Goal: Check status: Check status

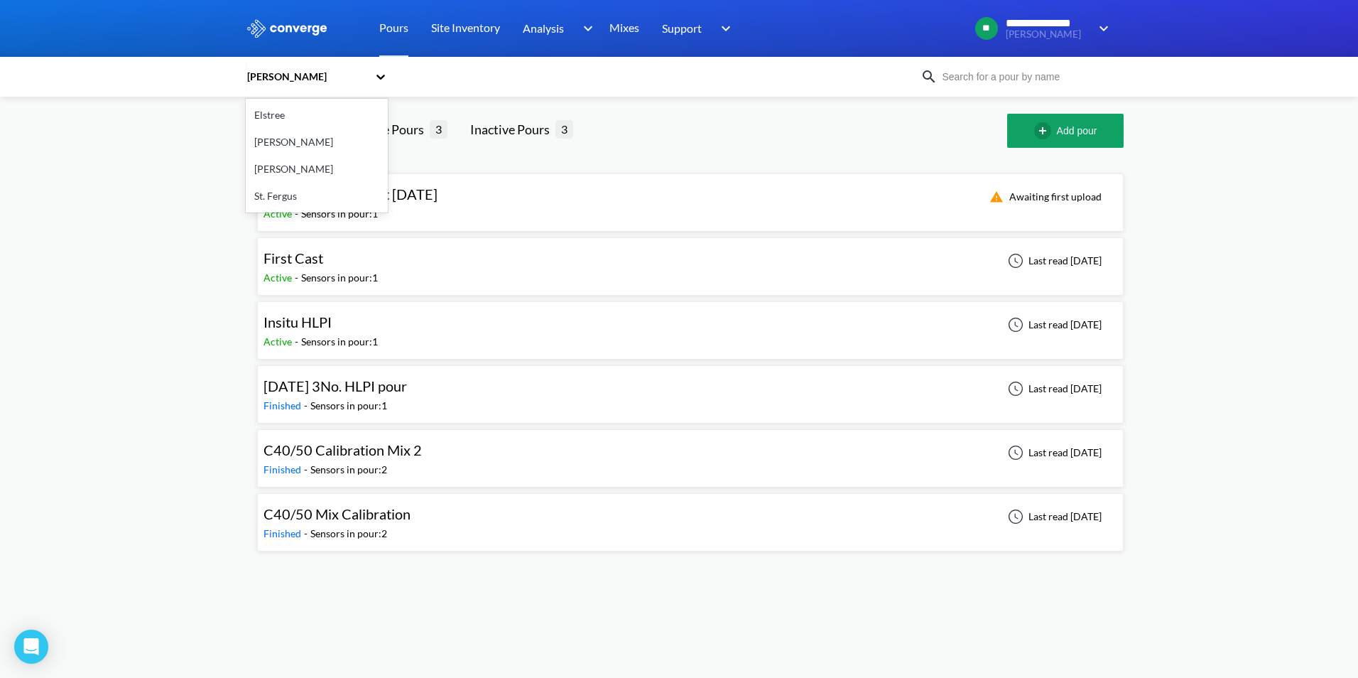
click at [384, 76] on icon at bounding box center [380, 77] width 9 height 5
click at [287, 143] on div "[PERSON_NAME]" at bounding box center [317, 142] width 142 height 27
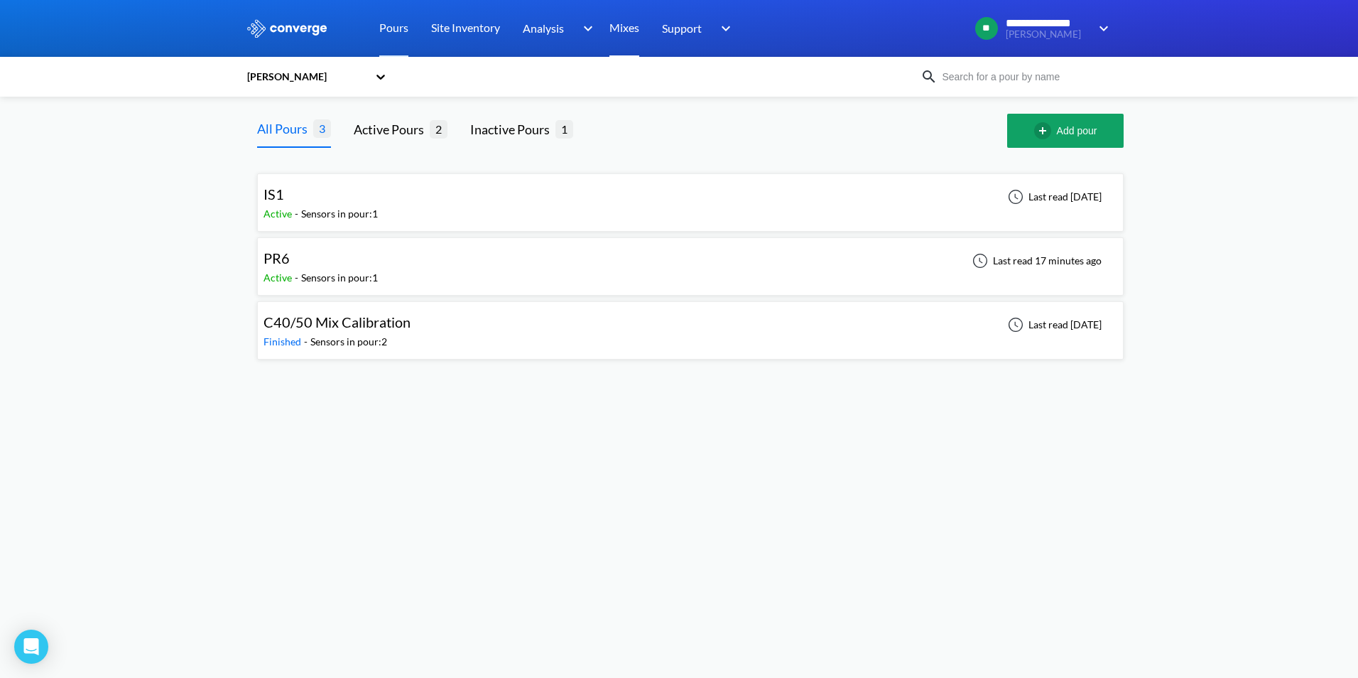
click at [627, 31] on link "Mixes" at bounding box center [624, 28] width 30 height 57
click at [382, 191] on div "IS1 Active - Sensors in pour: 1 Last read 1 day ago" at bounding box center [691, 202] width 854 height 45
click at [416, 277] on div "PR6 Active - Sensors in pour: 1 Last read 17 minutes ago" at bounding box center [691, 266] width 854 height 45
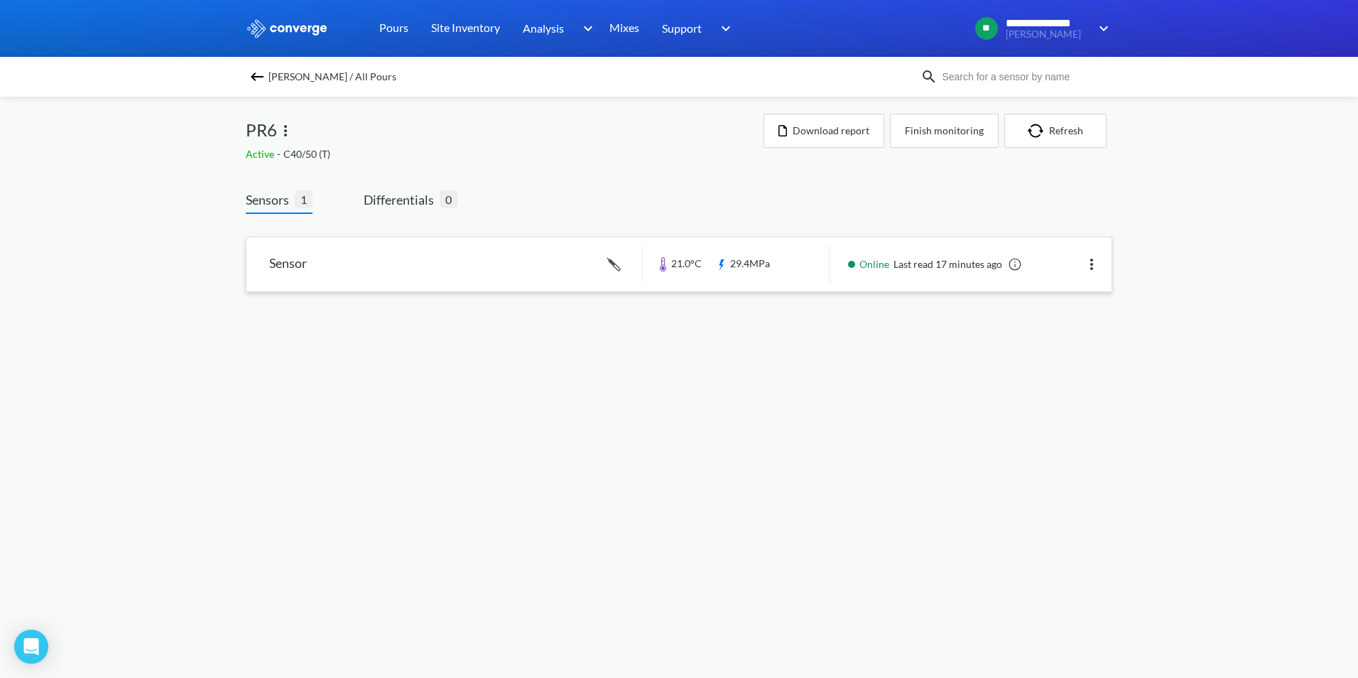
click at [498, 263] on link at bounding box center [678, 264] width 865 height 54
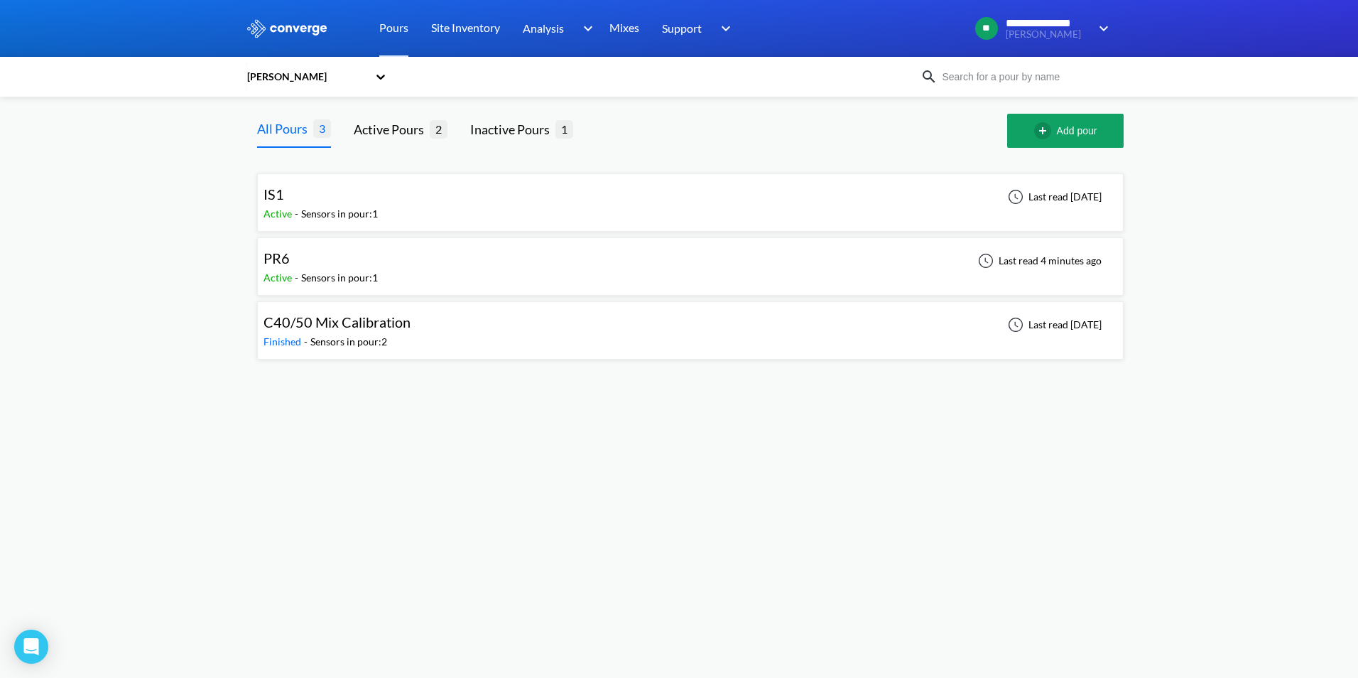
click at [388, 276] on div "PR6 Active - Sensors in pour: 1 Last read 4 minutes ago" at bounding box center [691, 266] width 854 height 45
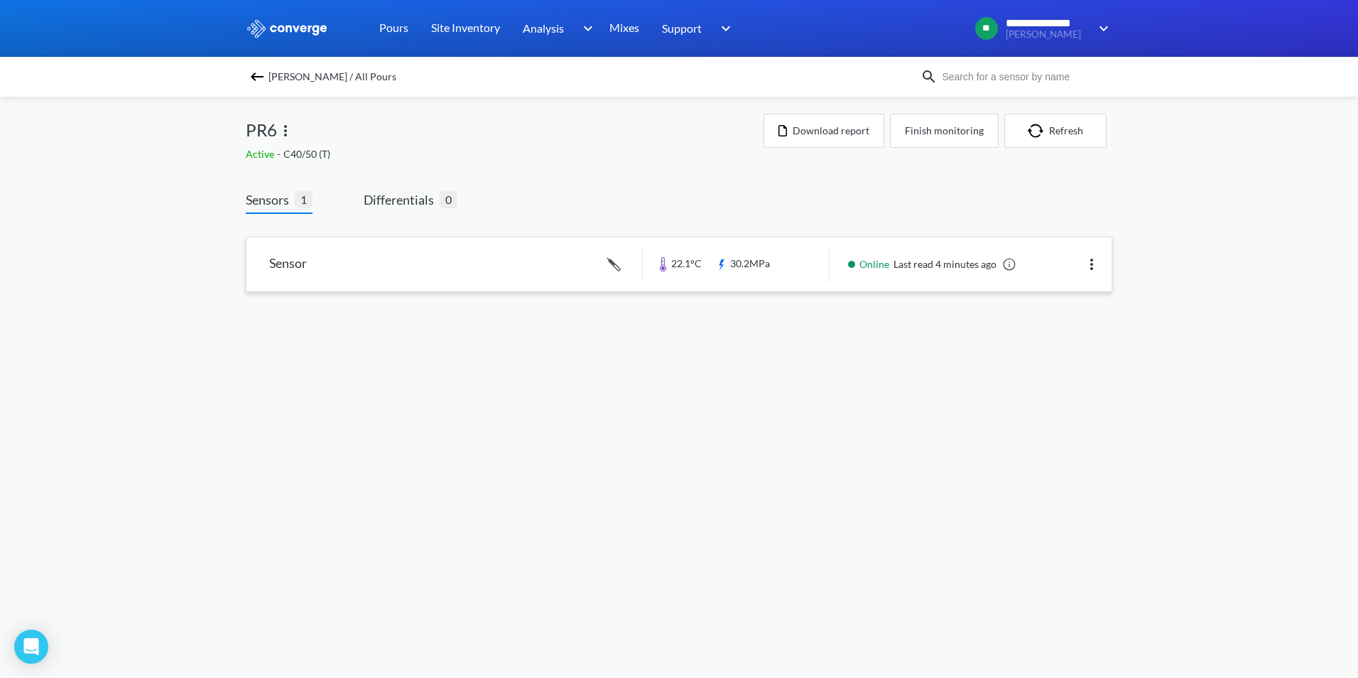
click at [717, 276] on link at bounding box center [678, 264] width 865 height 54
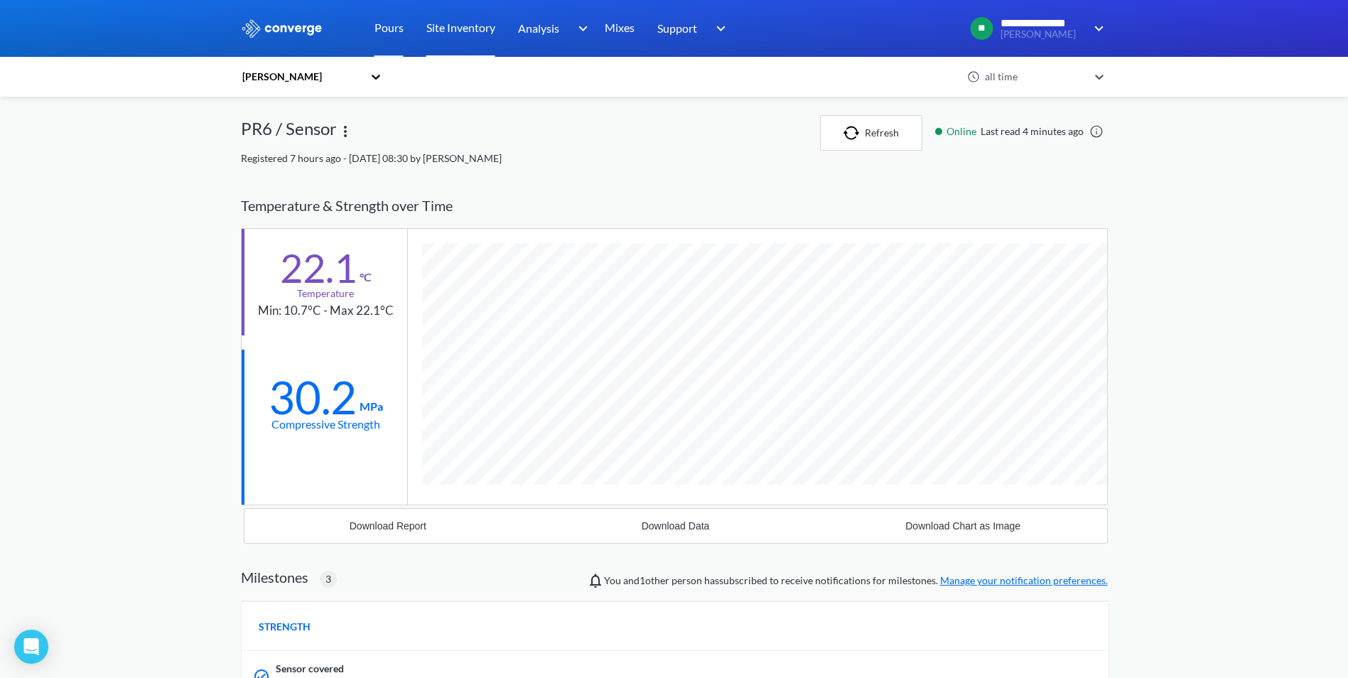
click at [457, 40] on link "Site Inventory" at bounding box center [460, 28] width 69 height 57
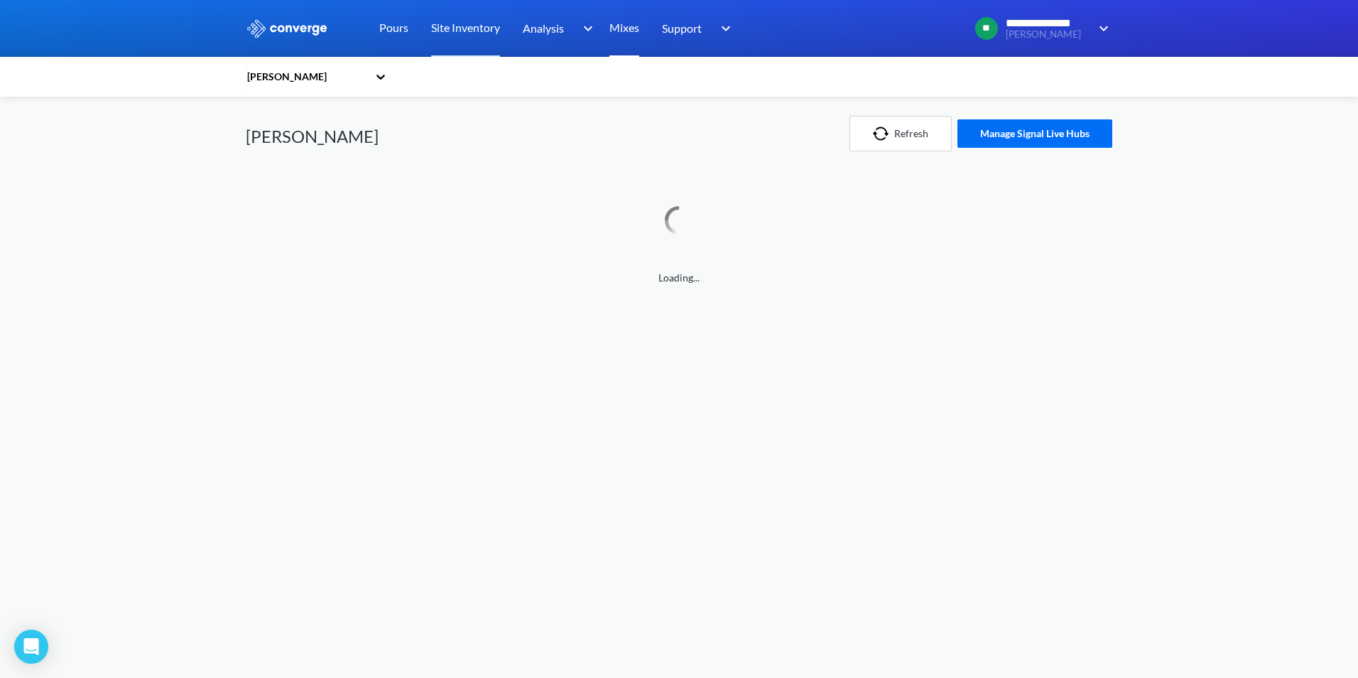
click at [632, 38] on link "Mixes" at bounding box center [624, 28] width 30 height 57
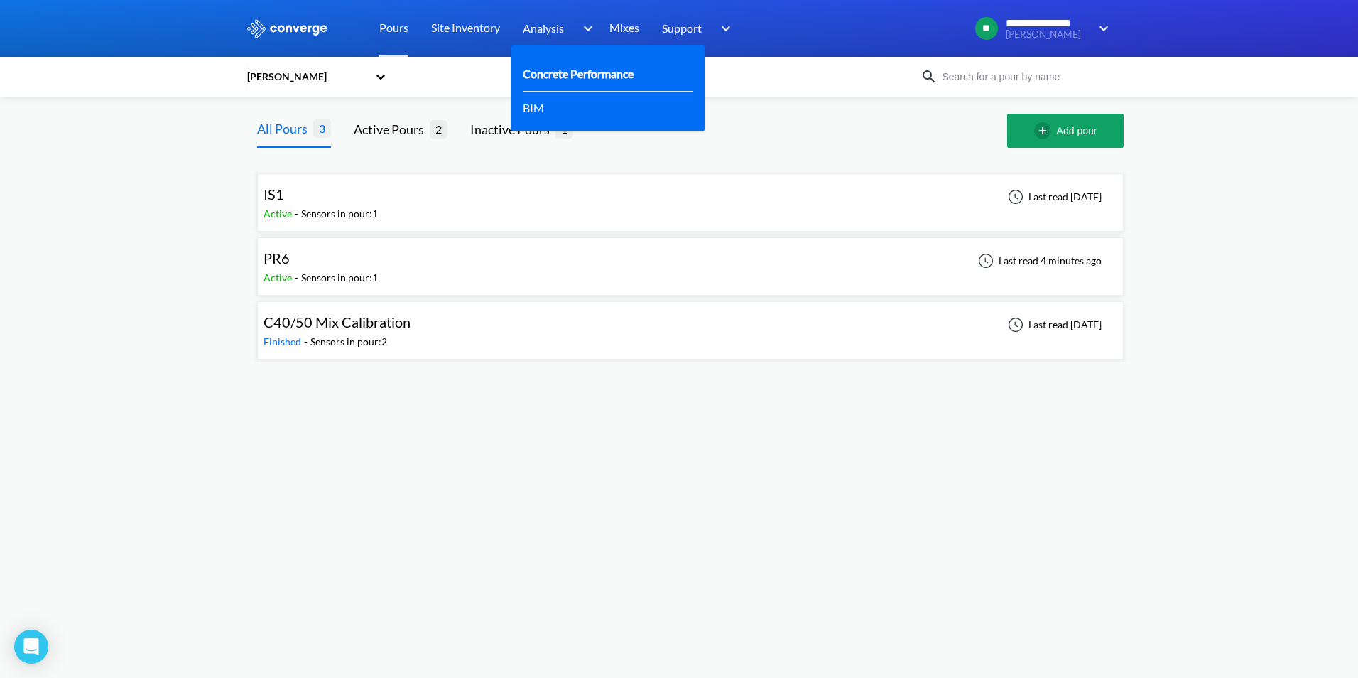
click at [556, 79] on link "Concrete Performance" at bounding box center [578, 74] width 111 height 18
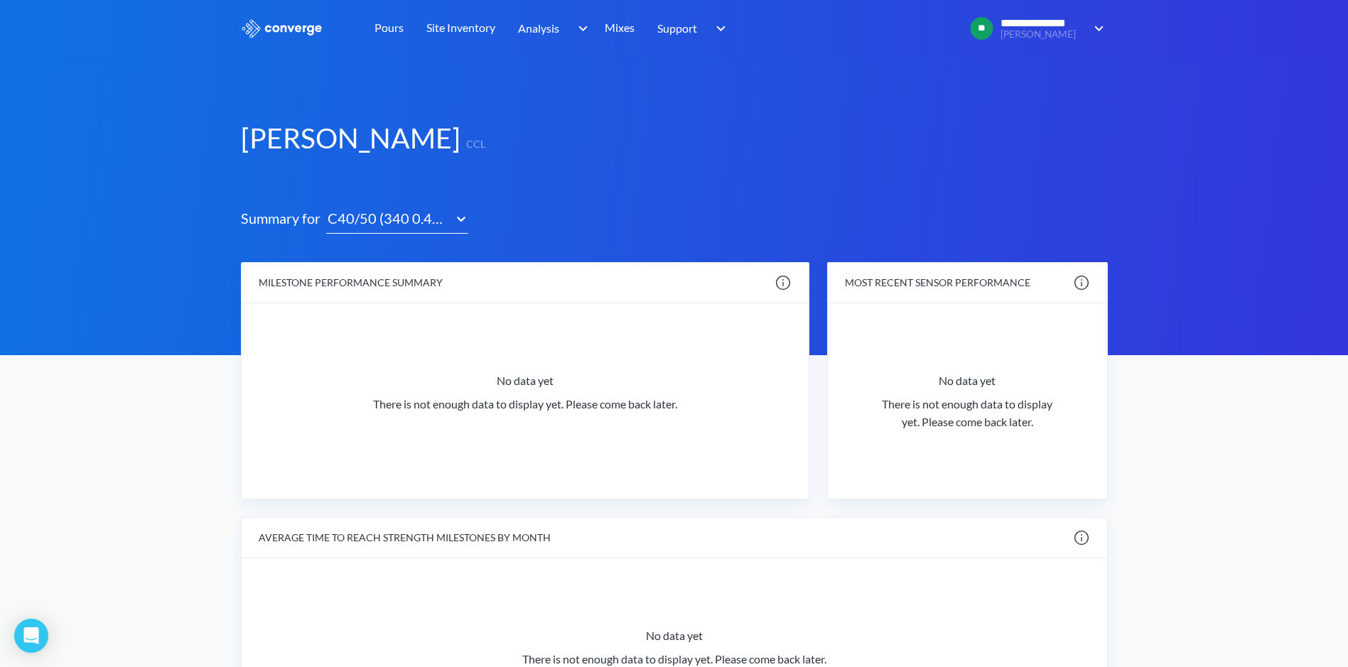
click at [403, 26] on div "Pours" at bounding box center [389, 28] width 52 height 57
click at [395, 26] on link "Pours" at bounding box center [388, 28] width 29 height 57
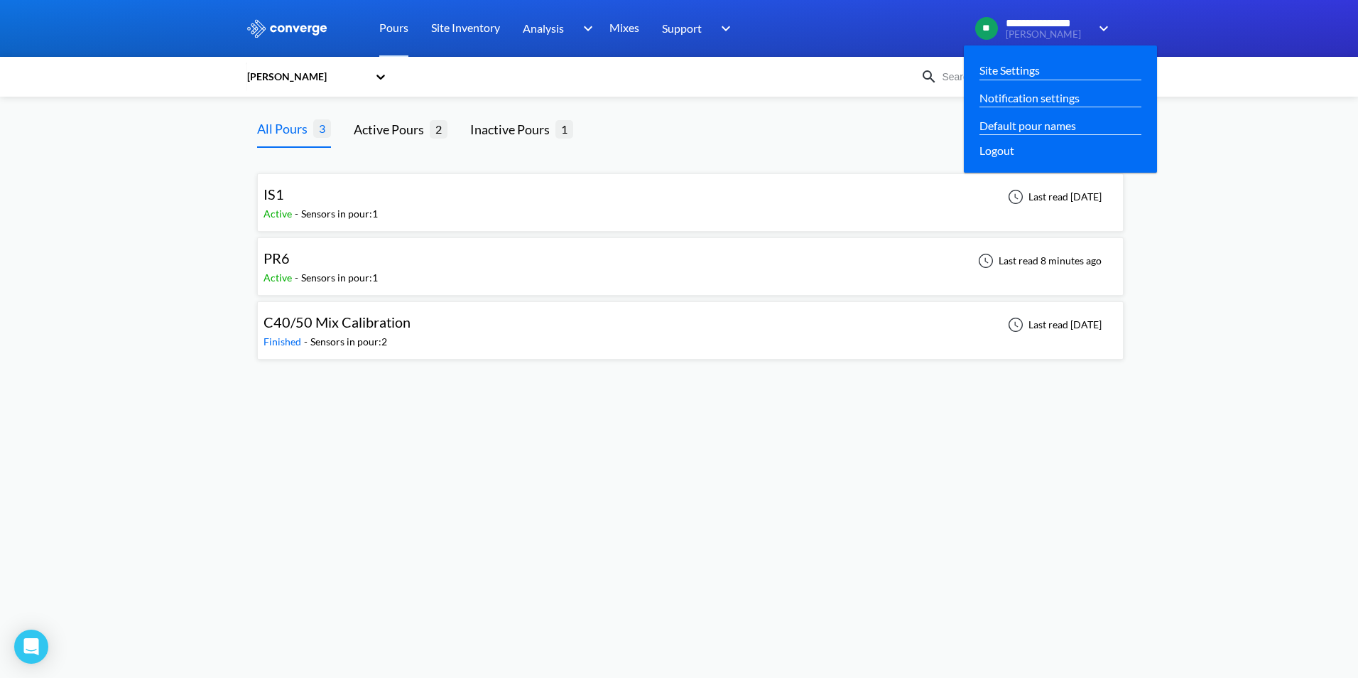
click at [1110, 24] on img at bounding box center [1101, 28] width 23 height 17
click at [1100, 22] on img at bounding box center [1101, 28] width 23 height 17
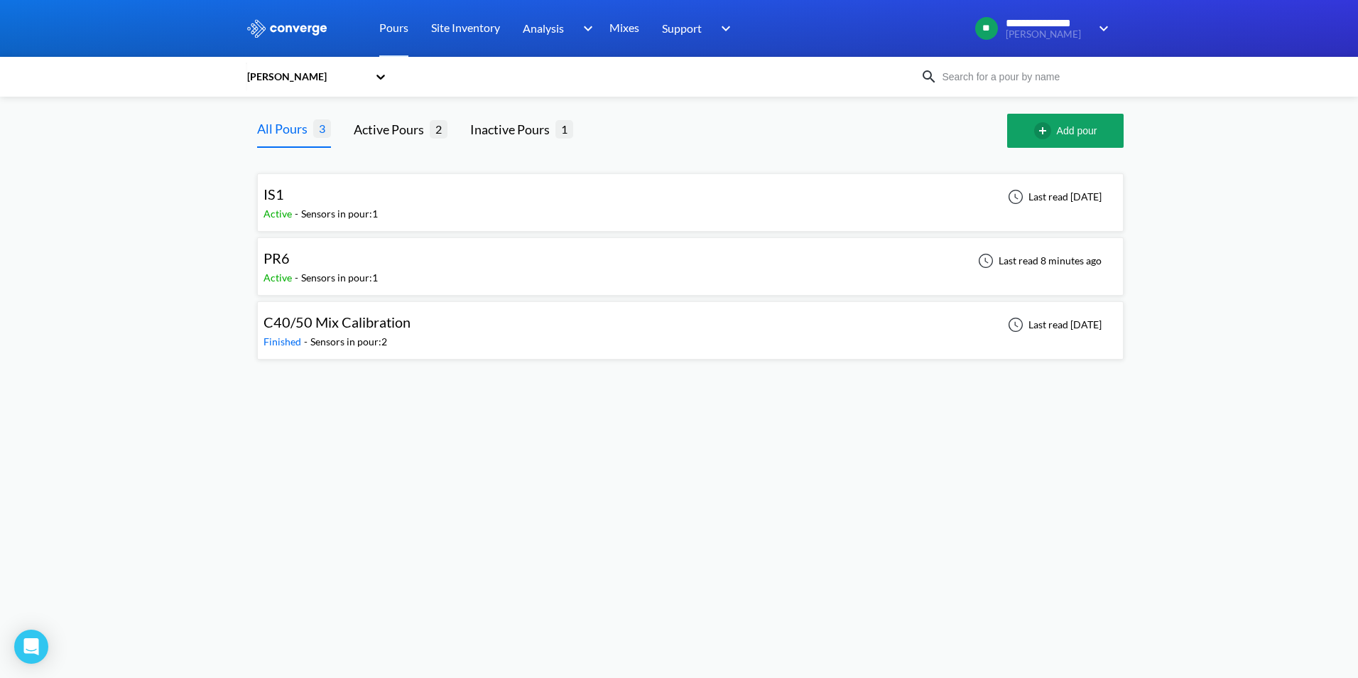
click at [387, 79] on icon at bounding box center [381, 77] width 14 height 14
click at [284, 117] on div "Elstree" at bounding box center [317, 115] width 142 height 27
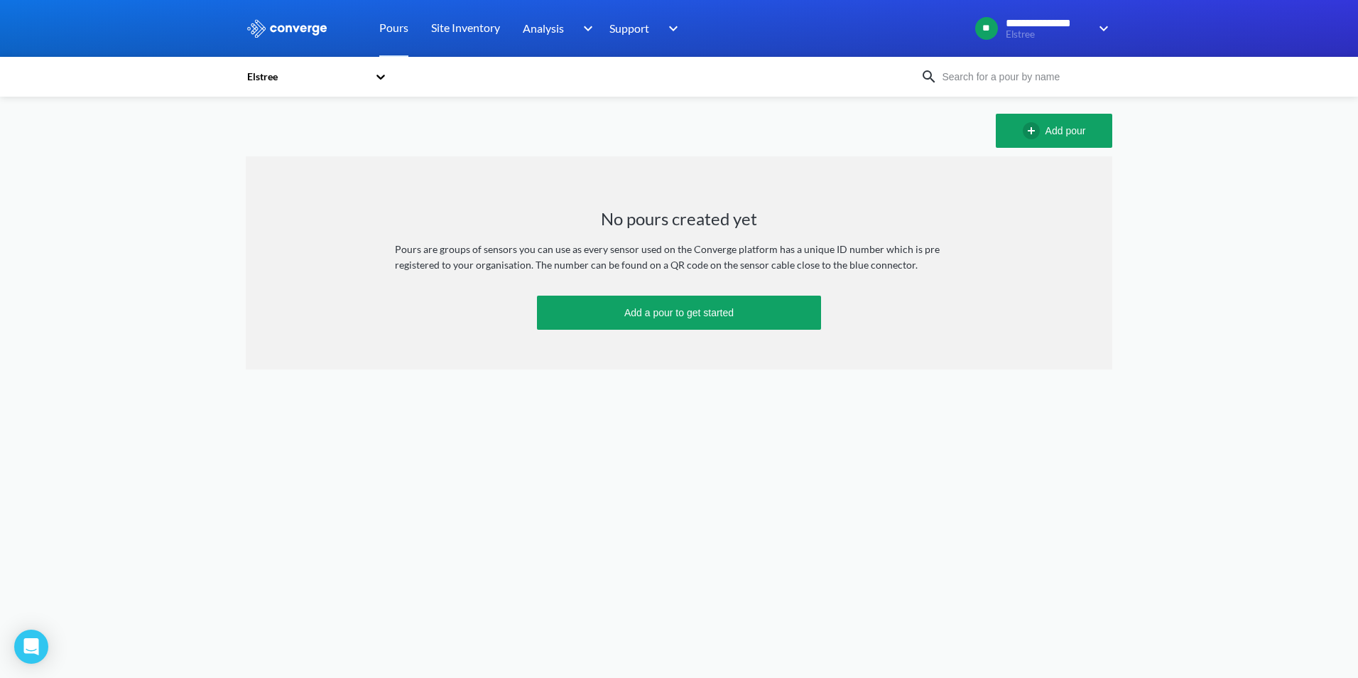
click at [377, 80] on icon at bounding box center [381, 77] width 14 height 14
click at [274, 191] on div "St. Fergus" at bounding box center [317, 196] width 142 height 27
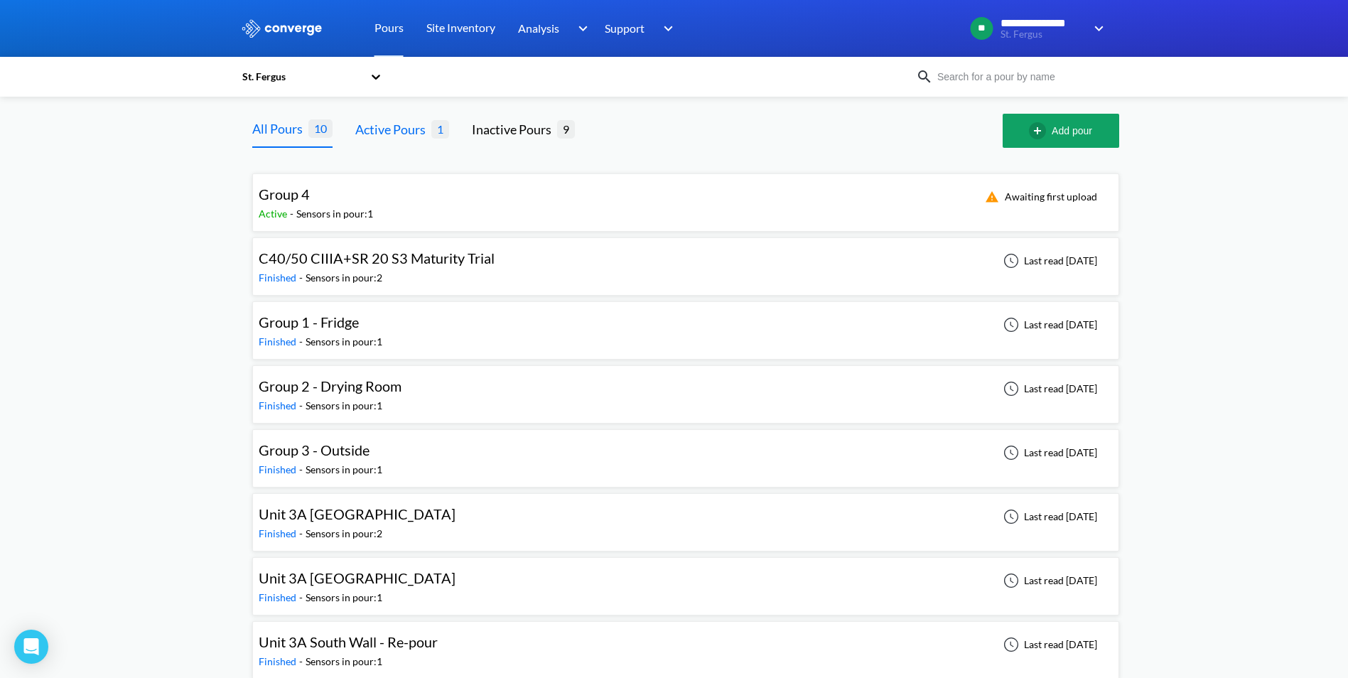
click at [389, 125] on div "Active Pours" at bounding box center [393, 129] width 76 height 20
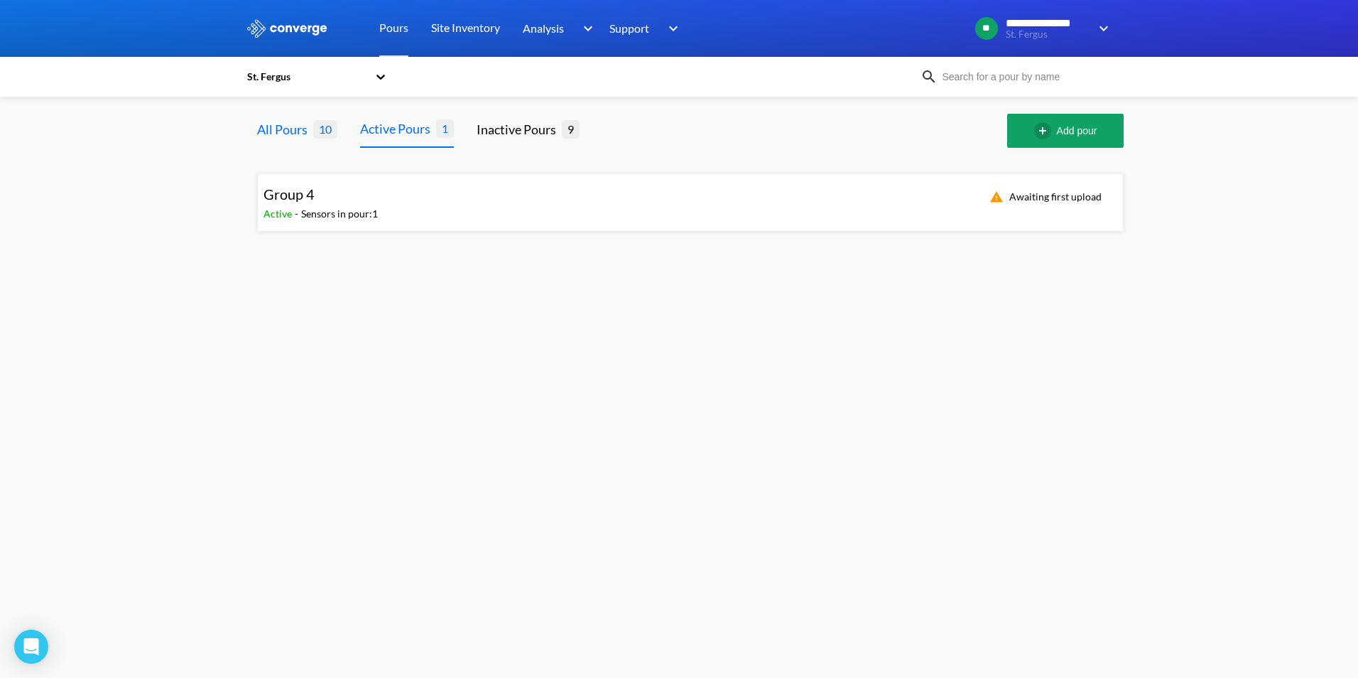
click at [295, 134] on div "All Pours" at bounding box center [285, 129] width 56 height 20
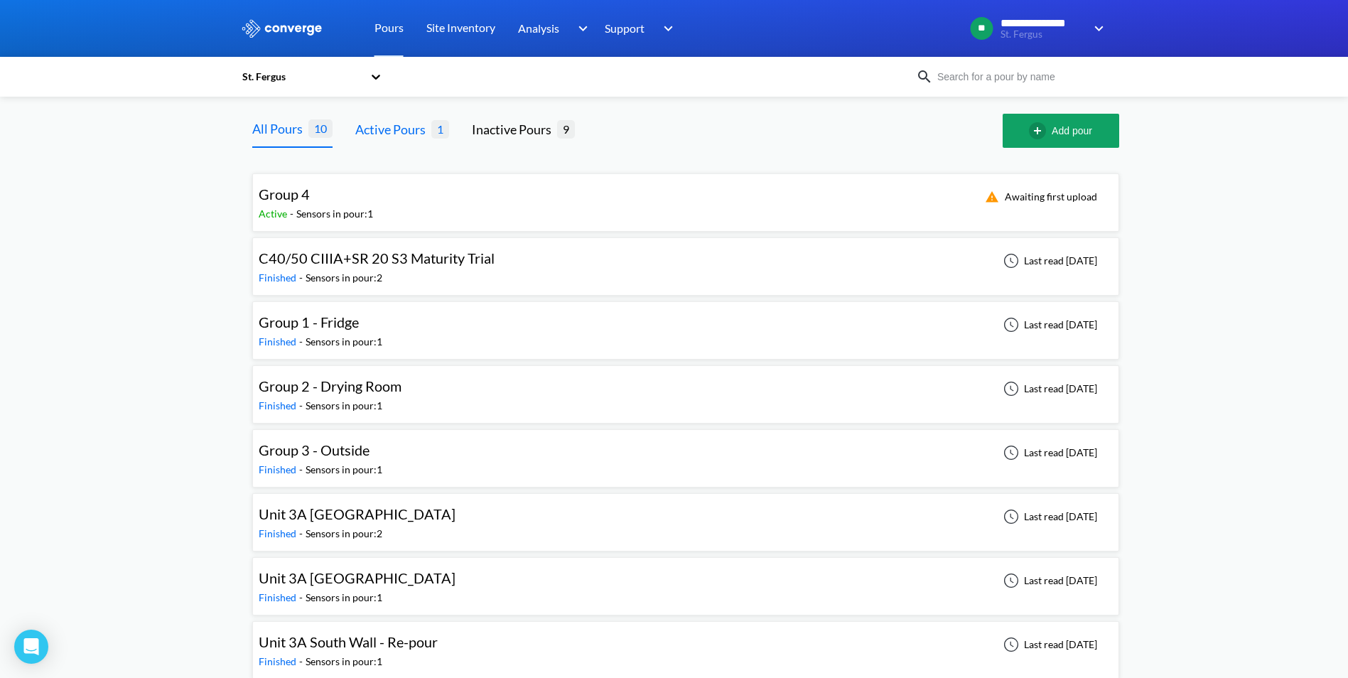
click at [413, 120] on div "Active Pours" at bounding box center [393, 129] width 76 height 20
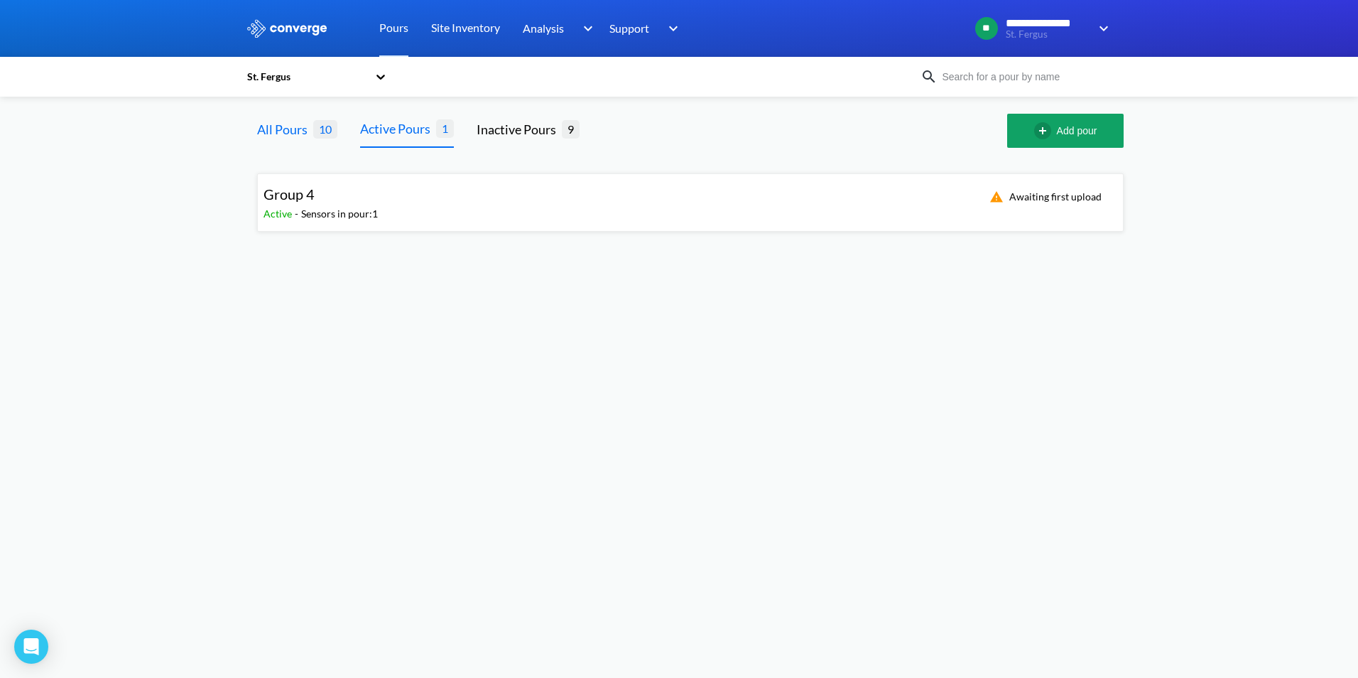
click at [298, 127] on div "All Pours" at bounding box center [285, 129] width 56 height 20
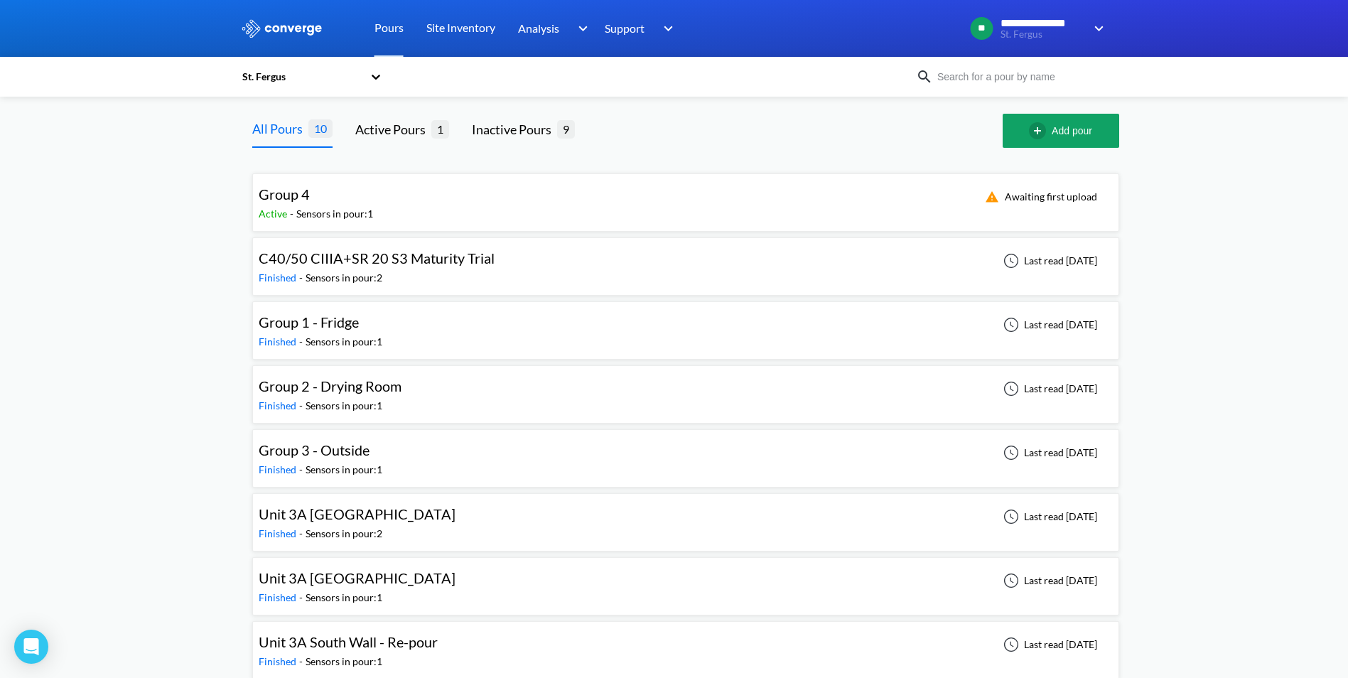
click at [320, 206] on div "Sensors in pour: 1" at bounding box center [334, 214] width 77 height 16
